Goal: Task Accomplishment & Management: Use online tool/utility

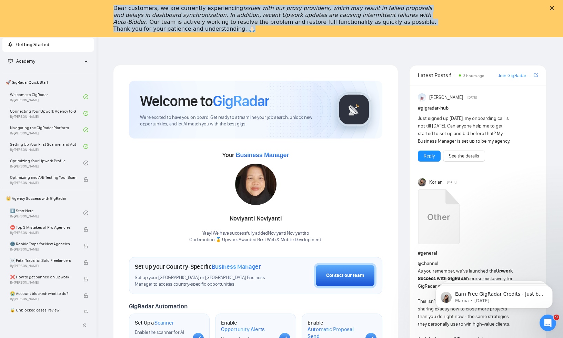
drag, startPoint x: 113, startPoint y: 8, endPoint x: 156, endPoint y: 31, distance: 48.6
click at [156, 31] on div "Dear customers, we are currently experiencing issues with our proxy providers, …" at bounding box center [275, 19] width 325 height 28
click at [191, 32] on div "Dear customers, we are currently experiencing issues with our proxy providers, …" at bounding box center [275, 19] width 325 height 28
drag, startPoint x: 164, startPoint y: 32, endPoint x: 112, endPoint y: 4, distance: 59.8
click at [112, 4] on div "Dear customers, we are currently experiencing issues with our proxy providers, …" at bounding box center [281, 19] width 563 height 32
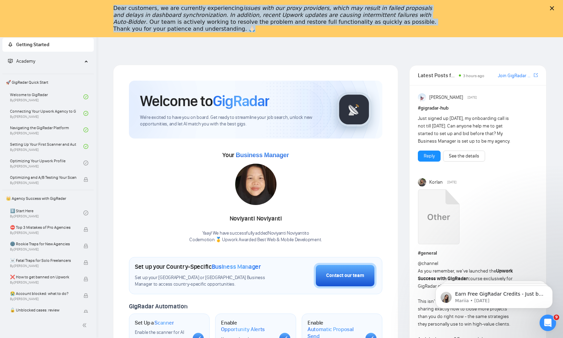
copy div "Dear customers, we are currently experiencing issues with our proxy providers, …"
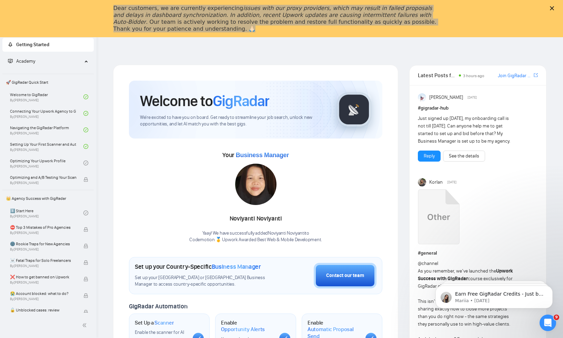
click at [136, 38] on header at bounding box center [330, 45] width 466 height 17
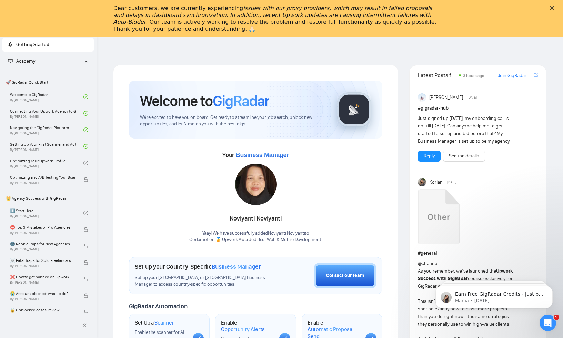
click at [551, 8] on icon "Close" at bounding box center [552, 8] width 4 height 4
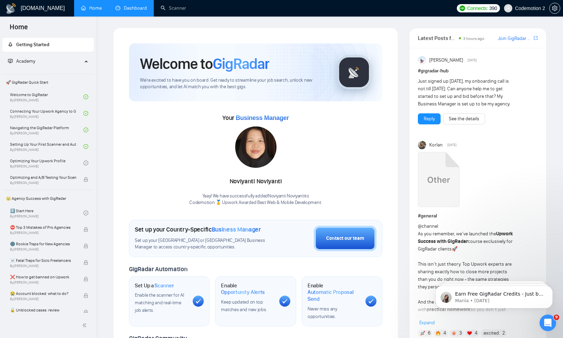
click at [130, 6] on link "Dashboard" at bounding box center [130, 8] width 31 height 6
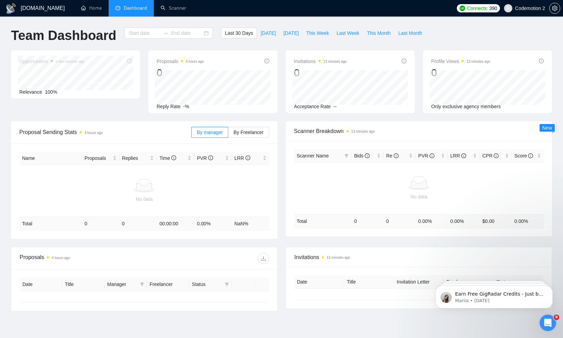
type input "[DATE]"
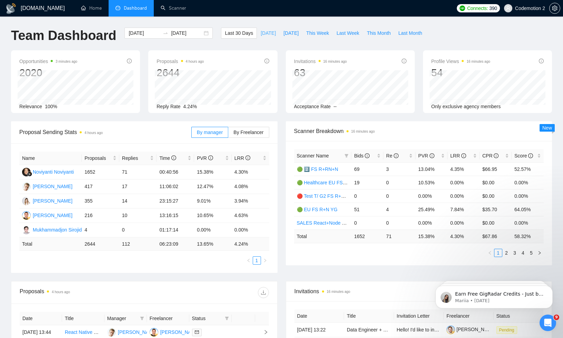
click at [263, 33] on span "[DATE]" at bounding box center [268, 33] width 15 height 8
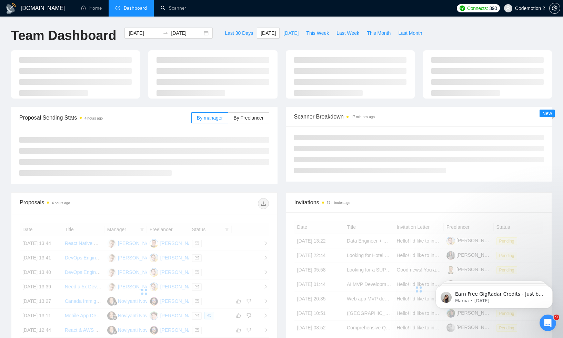
click at [292, 34] on span "[DATE]" at bounding box center [290, 33] width 15 height 8
type input "[DATE]"
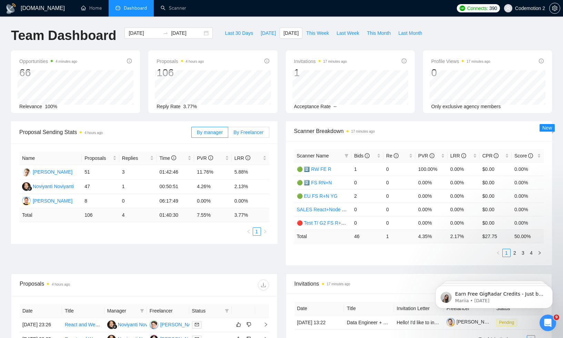
click at [242, 135] on label "By Freelancer" at bounding box center [248, 132] width 41 height 11
click at [228, 134] on input "By Freelancer" at bounding box center [228, 134] width 0 height 0
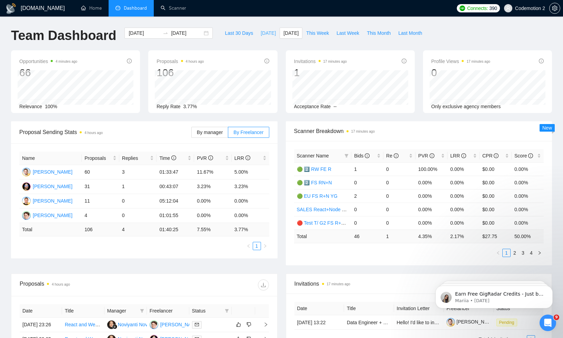
click at [265, 34] on span "[DATE]" at bounding box center [268, 33] width 15 height 8
type input "[DATE]"
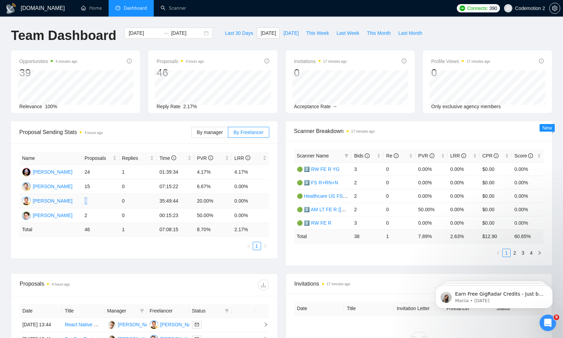
drag, startPoint x: 84, startPoint y: 200, endPoint x: 107, endPoint y: 200, distance: 22.1
click at [107, 200] on td "5" at bounding box center [101, 201] width 38 height 14
click at [94, 199] on td "5" at bounding box center [101, 201] width 38 height 14
click at [52, 200] on div "[PERSON_NAME]" at bounding box center [53, 201] width 40 height 8
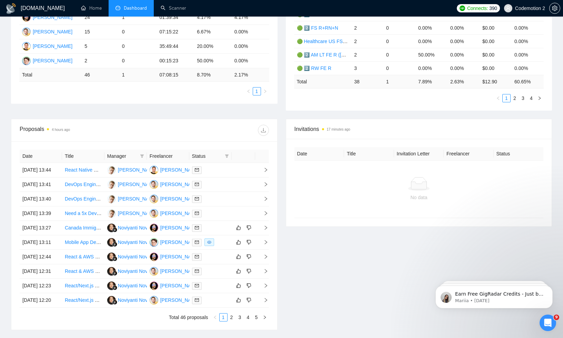
scroll to position [144, 0]
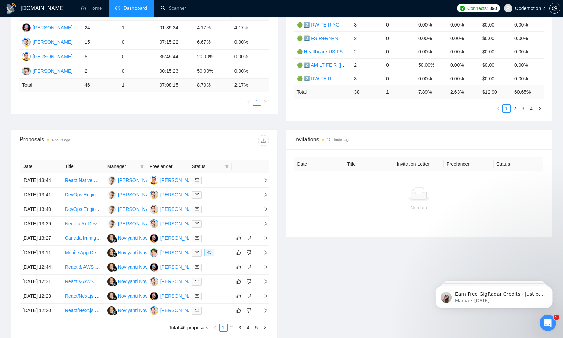
click at [167, 168] on th "Freelancer" at bounding box center [168, 166] width 42 height 13
click at [142, 165] on icon "filter" at bounding box center [142, 166] width 4 height 3
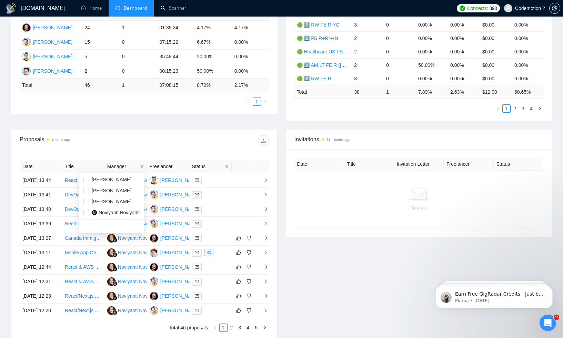
click at [179, 149] on div "Proposals 4 hours ago" at bounding box center [144, 141] width 249 height 22
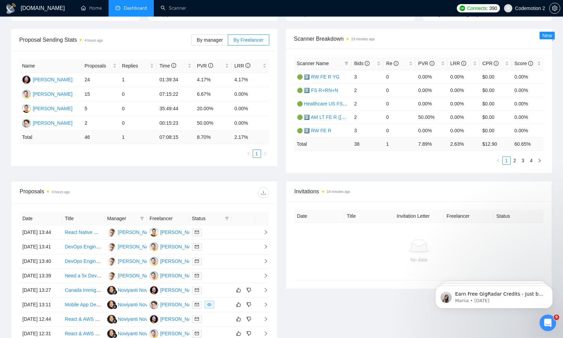
scroll to position [0, 0]
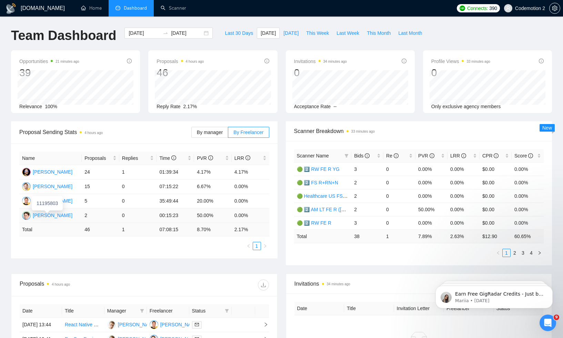
click at [57, 216] on div "[PERSON_NAME]" at bounding box center [53, 216] width 40 height 8
drag, startPoint x: 79, startPoint y: 215, endPoint x: 47, endPoint y: 215, distance: 32.1
click at [47, 215] on td "[PERSON_NAME]" at bounding box center [50, 216] width 62 height 14
copy div "Pshenychnyi"
click at [164, 6] on link "Scanner" at bounding box center [174, 8] width 26 height 6
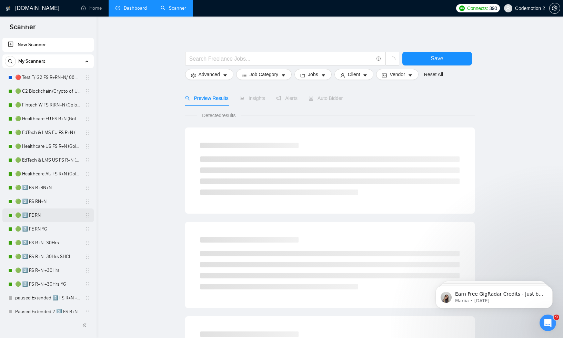
click at [38, 214] on link "🟢 2️⃣ FE RN" at bounding box center [48, 216] width 66 height 14
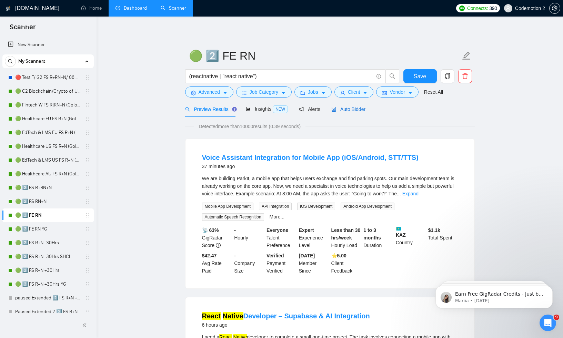
click at [350, 110] on span "Auto Bidder" at bounding box center [348, 110] width 34 height 6
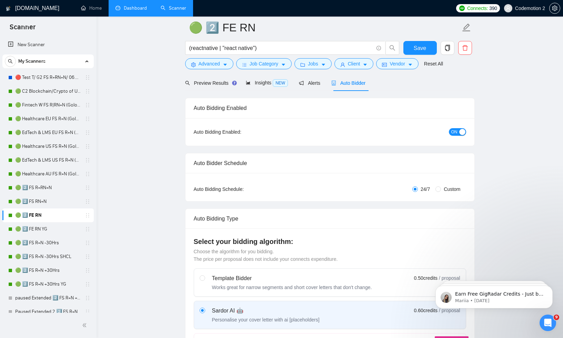
scroll to position [40, 0]
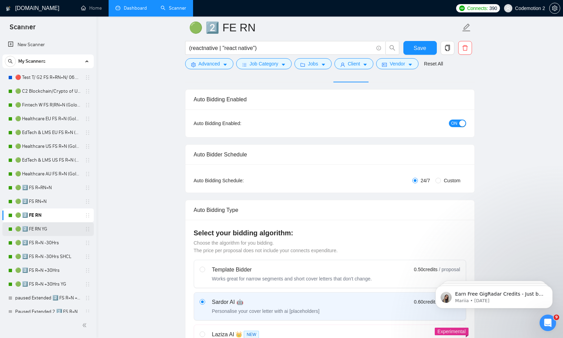
click at [40, 230] on link "🟢 2️⃣ FE RN YG" at bounding box center [48, 229] width 66 height 14
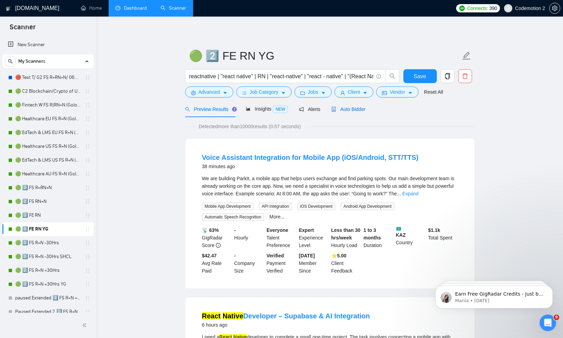
click at [354, 109] on span "Auto Bidder" at bounding box center [348, 110] width 34 height 6
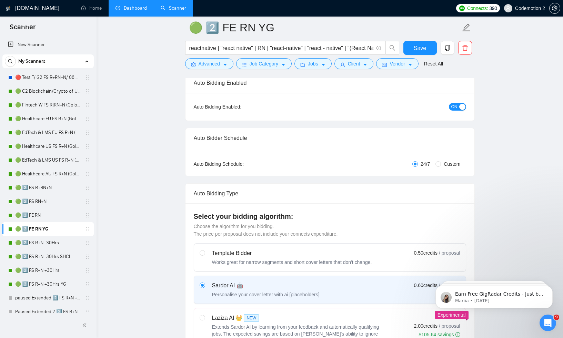
scroll to position [33, 0]
